Goal: Go to known website: Go to known website

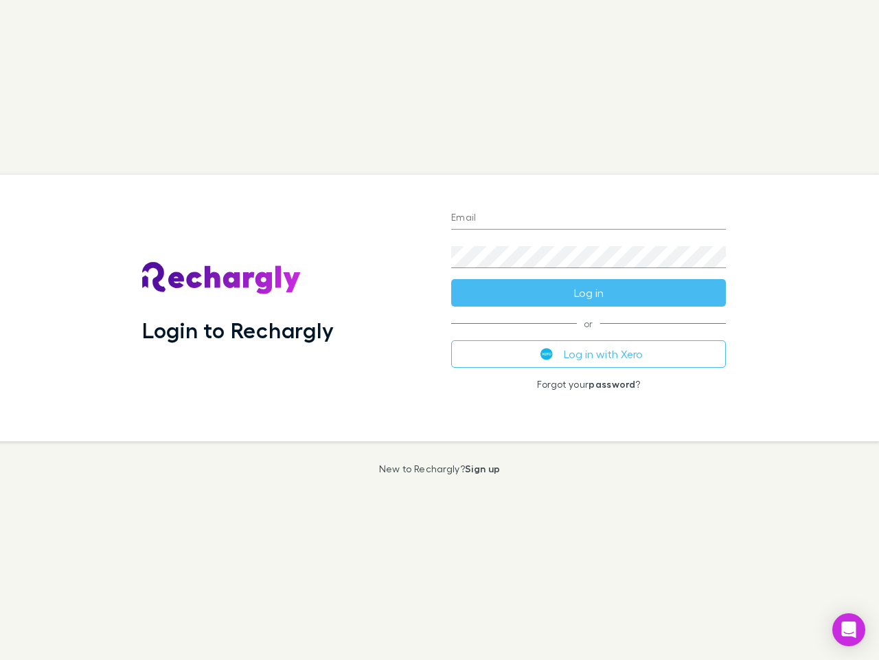
click at [440, 330] on div "Login to Rechargly" at bounding box center [285, 308] width 309 height 267
click at [589, 218] on input "Email" at bounding box center [588, 218] width 275 height 22
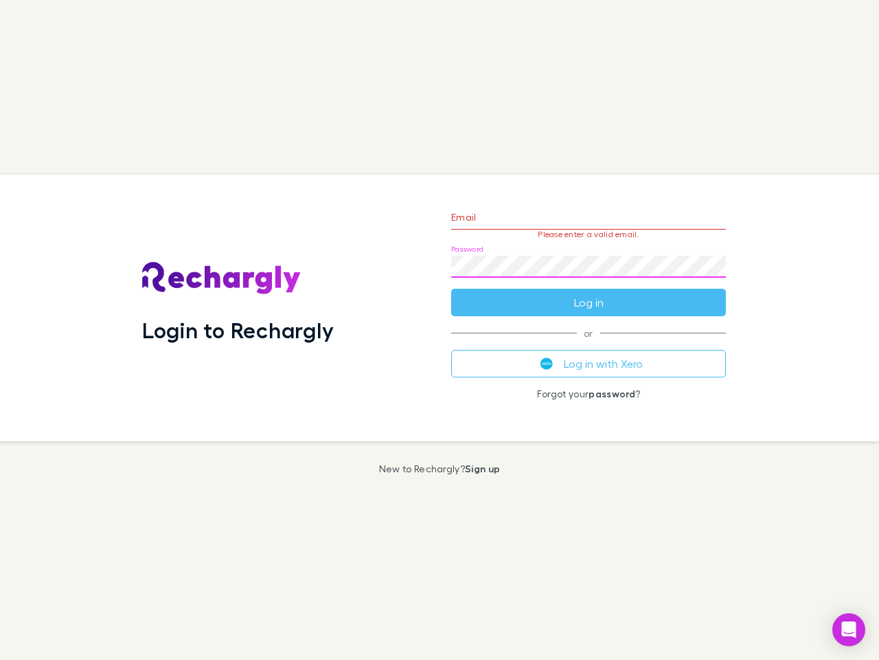
click at [589, 293] on form "Email Please enter a valid email. Password Log in" at bounding box center [588, 257] width 275 height 120
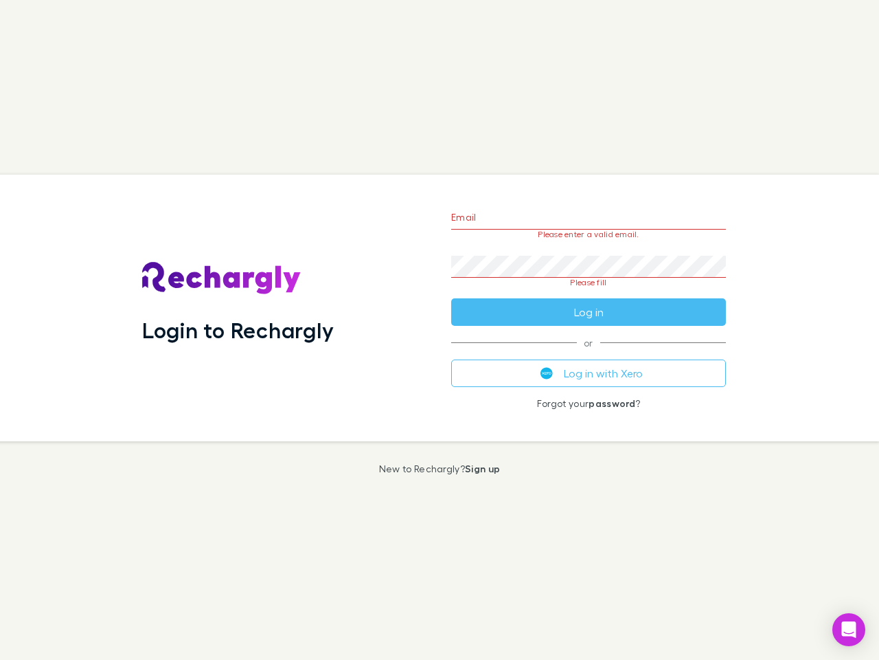
click at [589, 354] on div "Email Please enter a valid email. Password Please fill Log in or Log in with Xe…" at bounding box center [588, 308] width 297 height 267
click at [849, 629] on icon "Open Intercom Messenger" at bounding box center [849, 629] width 14 height 16
